Goal: Task Accomplishment & Management: Manage account settings

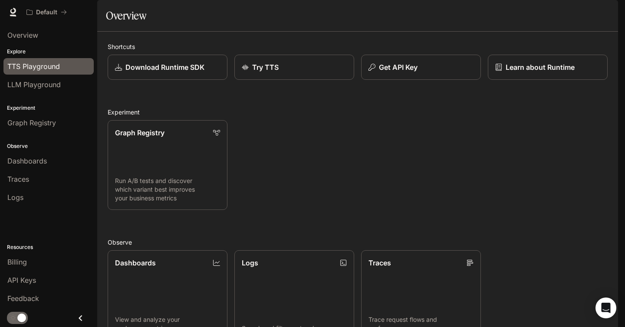
click at [59, 71] on span "TTS Playground" at bounding box center [33, 66] width 53 height 10
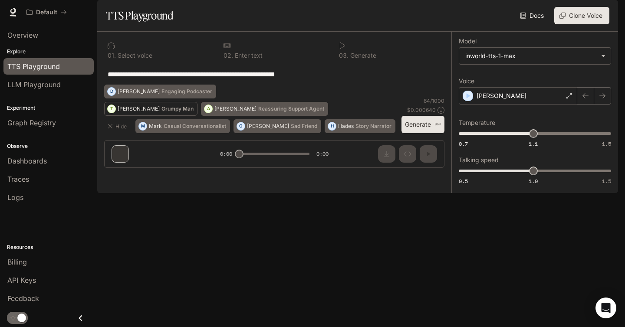
click at [148, 116] on button "T Theodore Grumpy Man" at bounding box center [150, 109] width 93 height 14
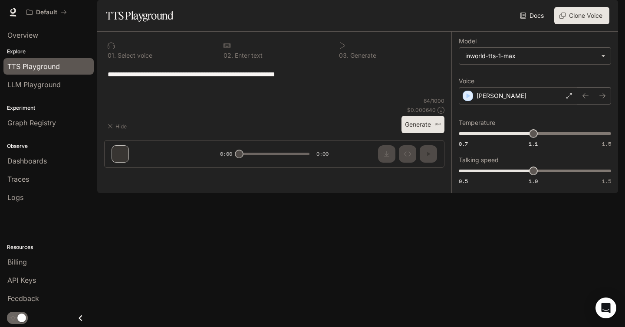
type textarea "**********"
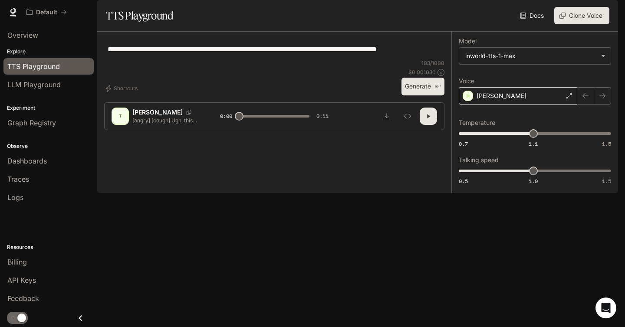
click at [532, 105] on div "Theodore" at bounding box center [518, 95] width 119 height 17
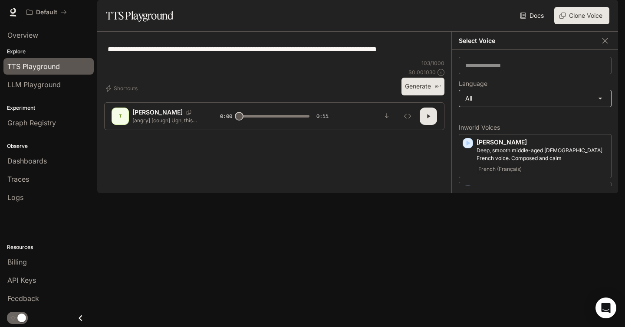
click at [519, 120] on body "**********" at bounding box center [312, 163] width 625 height 327
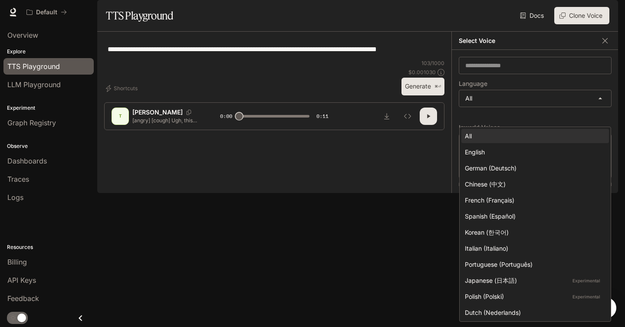
click at [408, 176] on div at bounding box center [312, 163] width 625 height 327
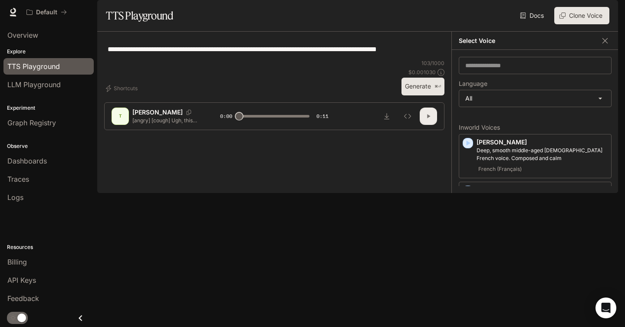
click at [431, 120] on icon "button" at bounding box center [428, 116] width 7 height 7
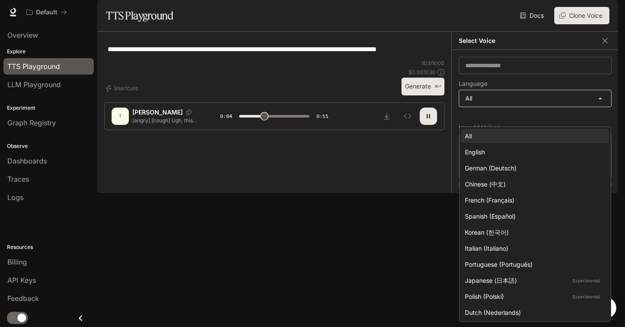
click at [495, 124] on body "**********" at bounding box center [312, 163] width 625 height 327
click at [399, 185] on div at bounding box center [312, 163] width 625 height 327
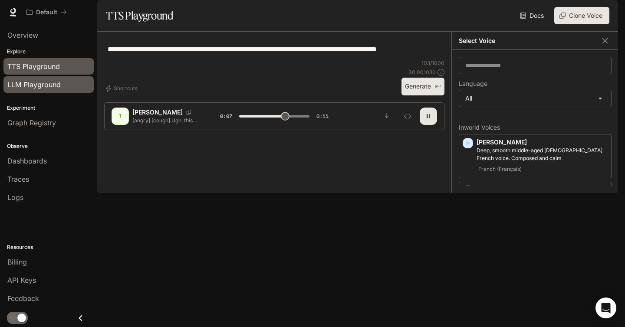
type input "***"
click at [40, 83] on span "LLM Playground" at bounding box center [33, 84] width 53 height 10
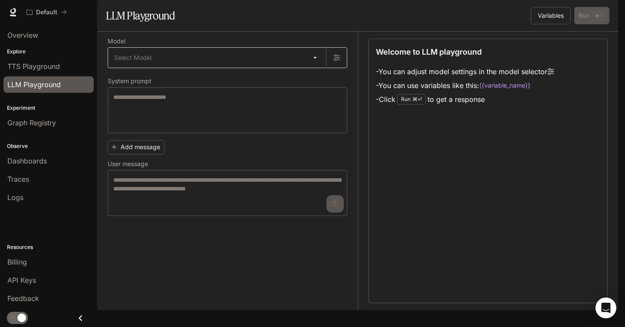
click at [312, 80] on body "Skip to main content Default Runtime Runtime Documentation Documentation Portal…" at bounding box center [312, 163] width 625 height 327
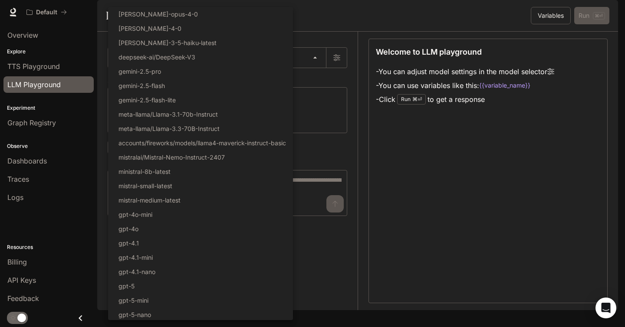
click at [357, 128] on div at bounding box center [312, 163] width 625 height 327
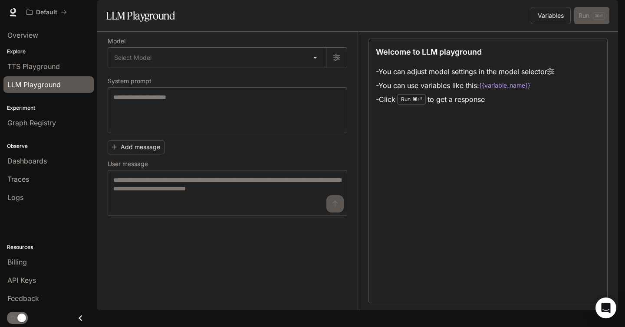
click at [322, 24] on div "LLM Playground" at bounding box center [231, 15] width 250 height 17
click at [247, 24] on div "LLM Playground" at bounding box center [231, 15] width 250 height 17
click at [42, 265] on div "Billing" at bounding box center [48, 262] width 82 height 10
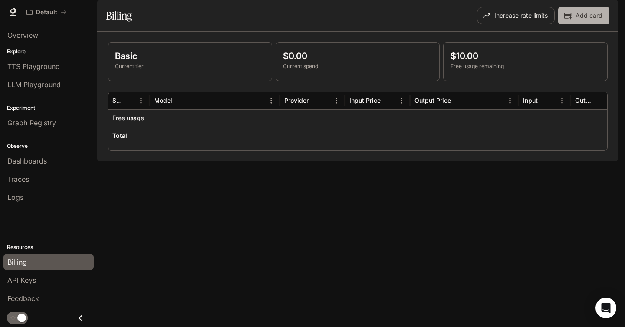
click at [582, 24] on button "Add card" at bounding box center [583, 15] width 51 height 17
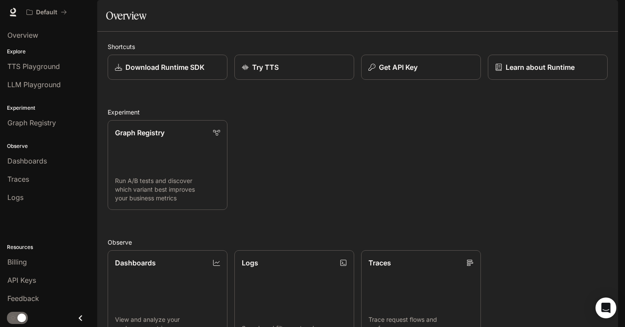
click at [258, 125] on div "Shortcuts Download Runtime SDK Try TTS Get API Key Learn about Runtime Experime…" at bounding box center [358, 256] width 500 height 428
click at [43, 266] on div "Billing" at bounding box center [48, 262] width 82 height 10
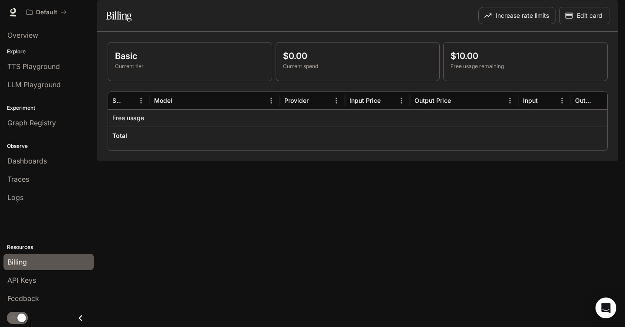
click at [158, 70] on p "Current tier" at bounding box center [190, 67] width 150 height 8
click at [131, 63] on p "Basic" at bounding box center [190, 55] width 150 height 13
click at [530, 24] on button "Increase rate limits" at bounding box center [517, 15] width 78 height 17
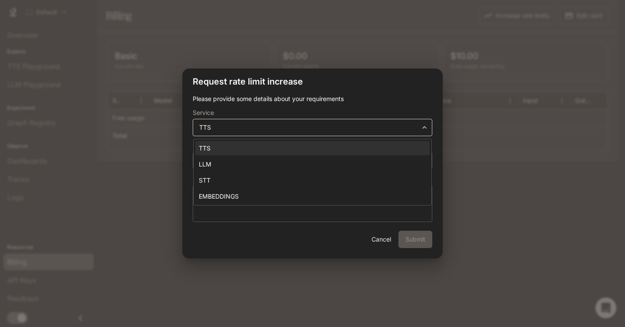
click at [400, 127] on body "**********" at bounding box center [312, 163] width 625 height 327
click at [336, 234] on div at bounding box center [312, 163] width 625 height 327
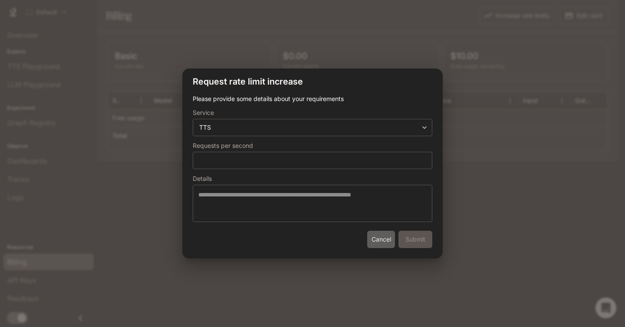
click at [377, 238] on button "Cancel" at bounding box center [381, 239] width 28 height 17
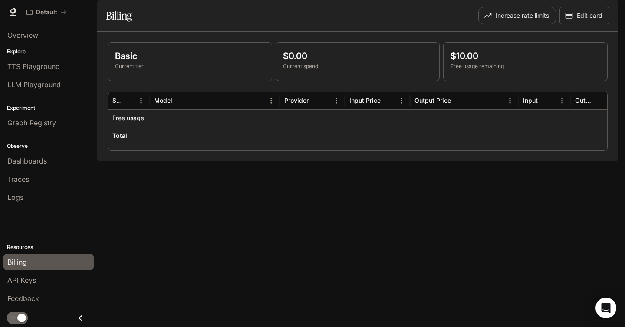
click at [76, 315] on icon "Close drawer" at bounding box center [81, 319] width 12 height 12
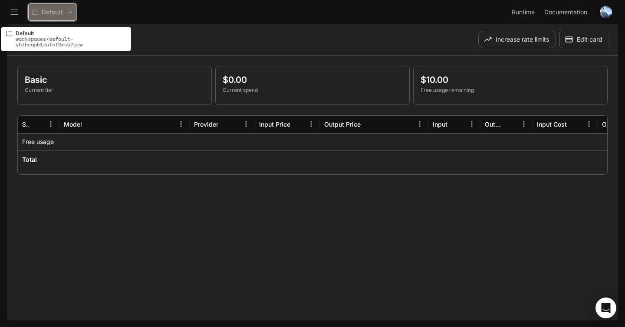
click at [67, 13] on icon "All workspaces" at bounding box center [69, 12] width 6 height 6
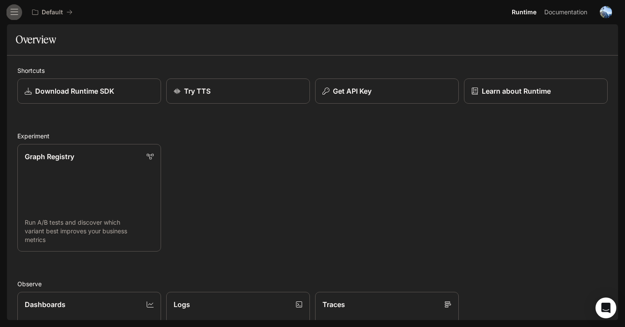
click at [21, 13] on button "open drawer" at bounding box center [15, 12] width 16 height 16
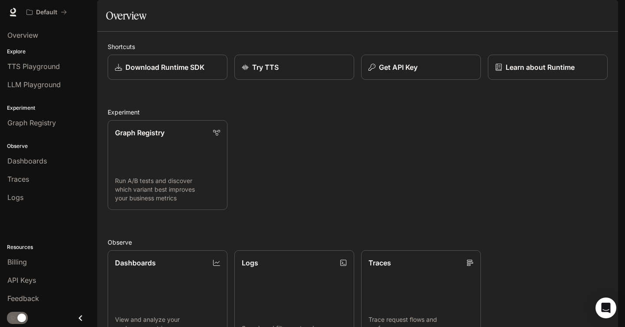
click at [272, 148] on div "Graph Registry Run A/B tests and discover which variant best improves your busi…" at bounding box center [354, 161] width 507 height 97
